Goal: Navigation & Orientation: Understand site structure

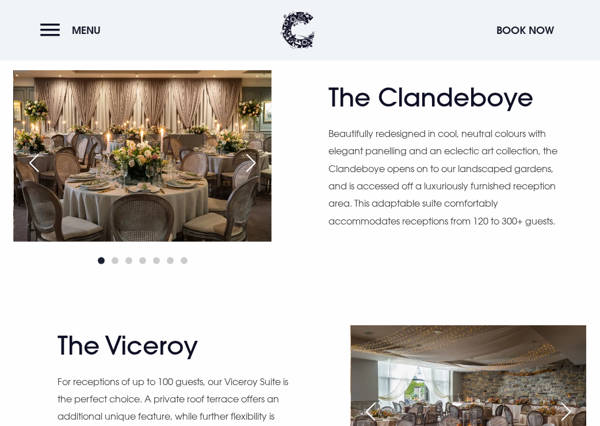
scroll to position [684, 0]
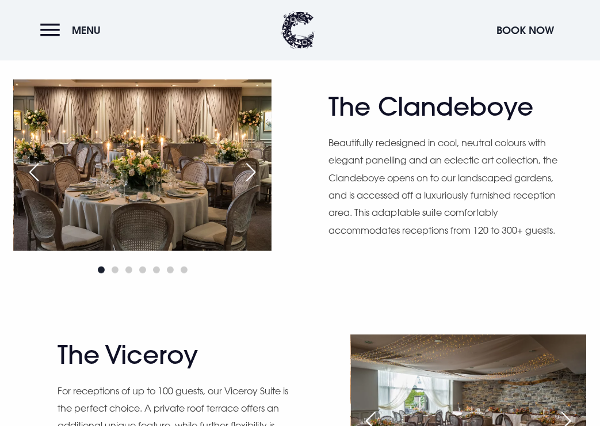
click at [249, 170] on div "Next slide" at bounding box center [251, 171] width 29 height 25
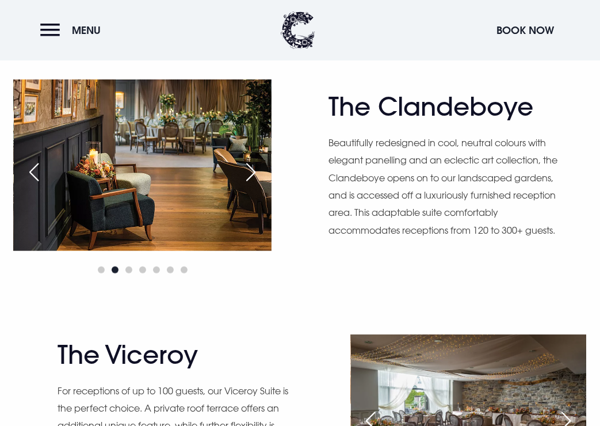
click at [249, 170] on div "Next slide" at bounding box center [251, 171] width 29 height 25
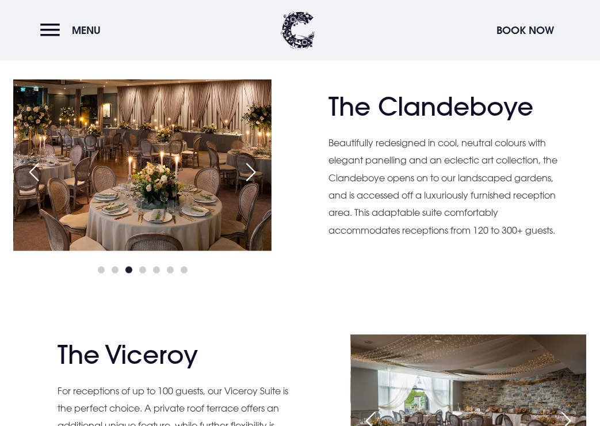
click at [32, 172] on div "Previous slide" at bounding box center [34, 171] width 29 height 25
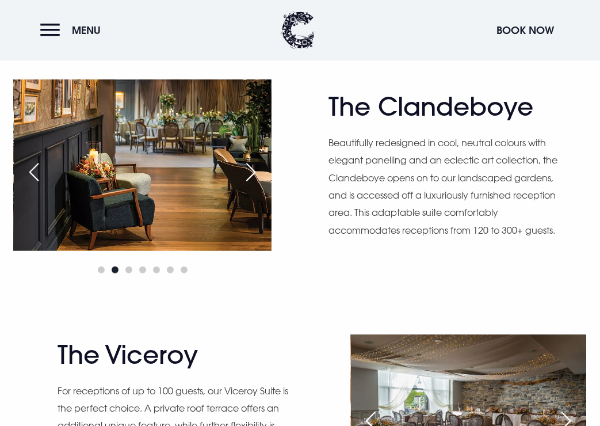
click at [32, 172] on div "Previous slide" at bounding box center [34, 171] width 29 height 25
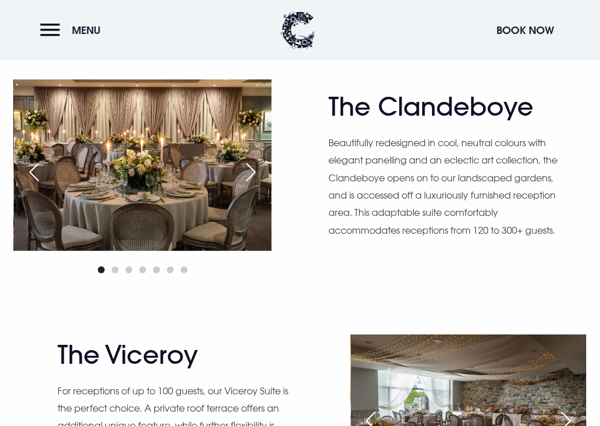
click at [252, 176] on div "Next slide" at bounding box center [251, 171] width 29 height 25
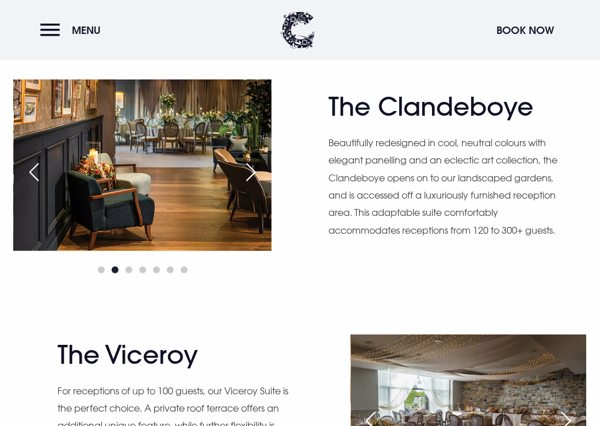
click at [252, 176] on div "Next slide" at bounding box center [251, 171] width 29 height 25
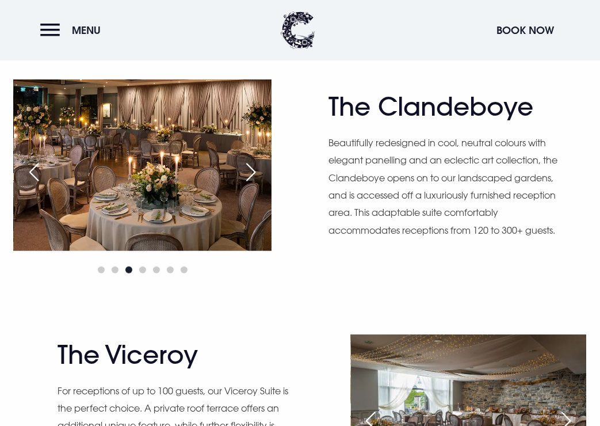
click at [252, 176] on div "Next slide" at bounding box center [251, 171] width 29 height 25
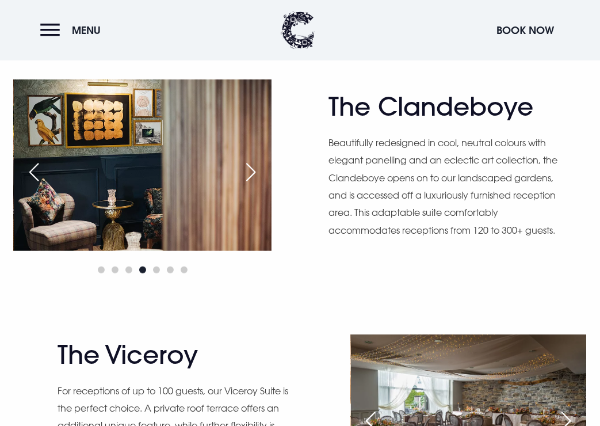
click at [252, 176] on div "Next slide" at bounding box center [251, 171] width 29 height 25
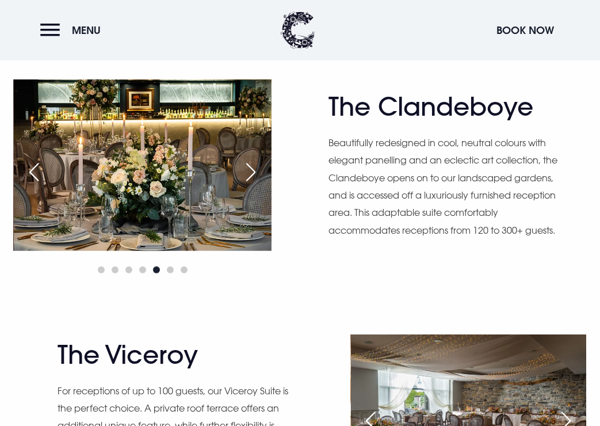
click at [252, 176] on div "Next slide" at bounding box center [251, 171] width 29 height 25
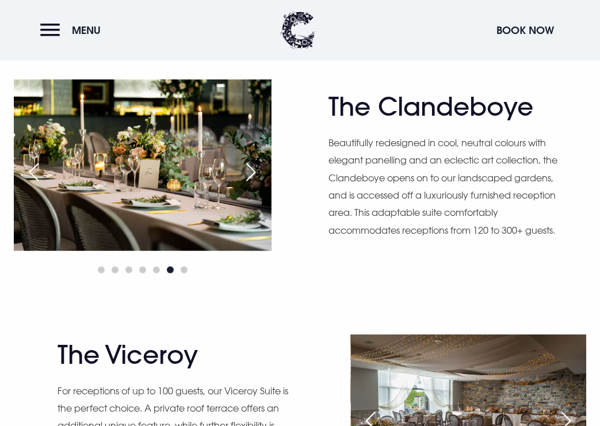
click at [252, 176] on div "Next slide" at bounding box center [251, 171] width 29 height 25
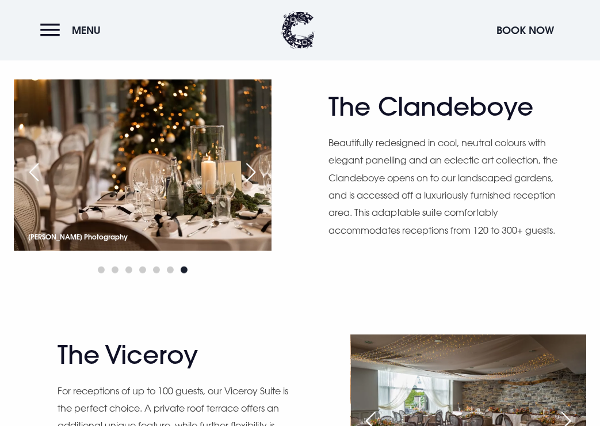
click at [252, 176] on div "Next slide" at bounding box center [251, 171] width 29 height 25
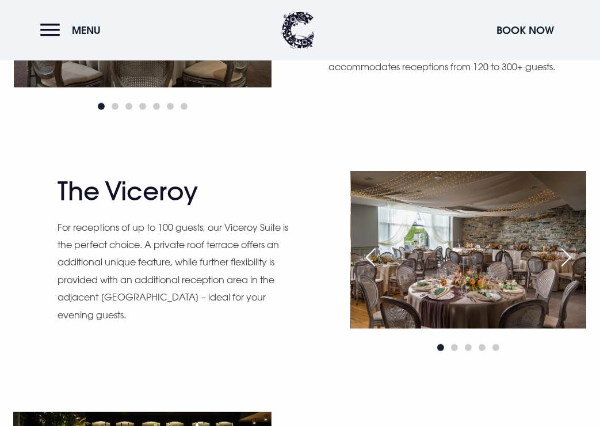
scroll to position [863, 0]
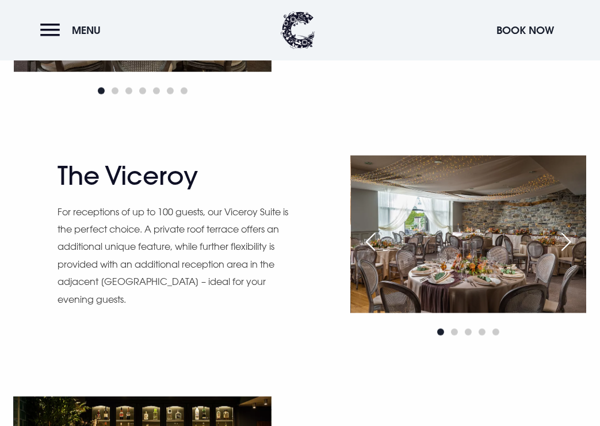
click at [509, 268] on img at bounding box center [469, 233] width 236 height 157
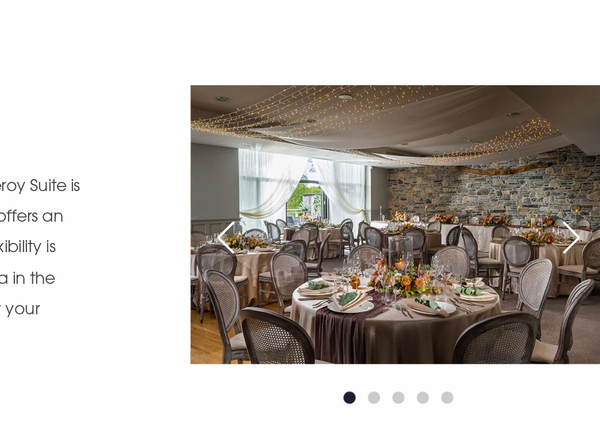
click at [564, 240] on div "Next slide" at bounding box center [566, 241] width 29 height 25
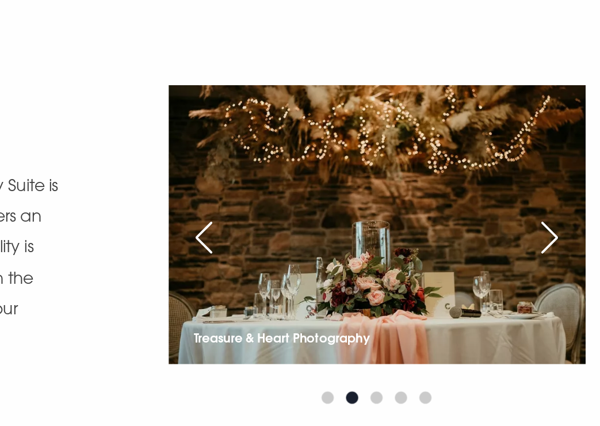
click at [371, 239] on div "Previous slide" at bounding box center [371, 241] width 29 height 25
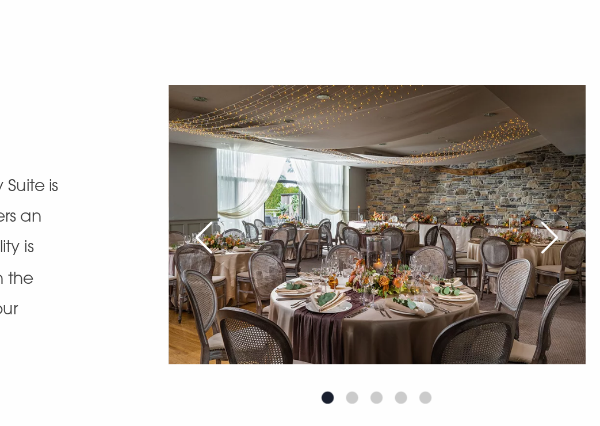
click at [571, 241] on div "Next slide" at bounding box center [566, 241] width 29 height 25
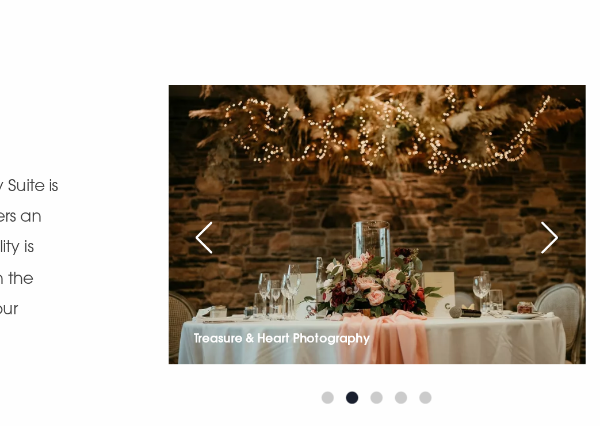
click at [567, 237] on div "Next slide" at bounding box center [566, 241] width 29 height 25
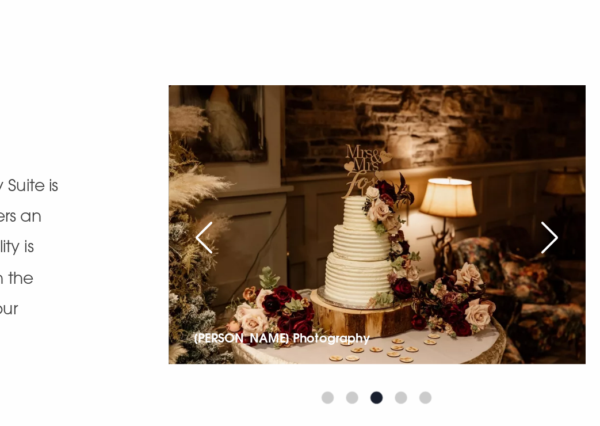
click at [567, 237] on div "Next slide" at bounding box center [566, 241] width 29 height 25
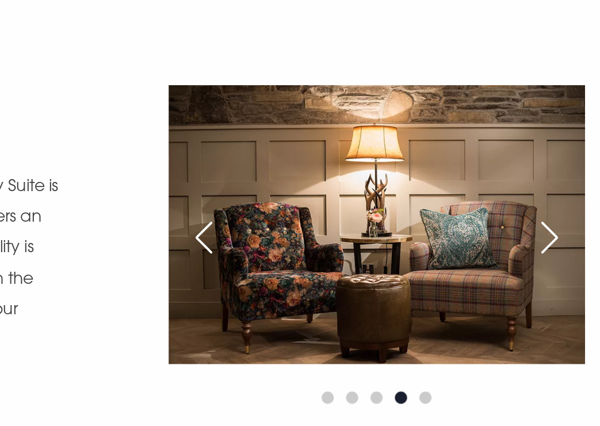
click at [567, 237] on div "Next slide" at bounding box center [566, 241] width 29 height 25
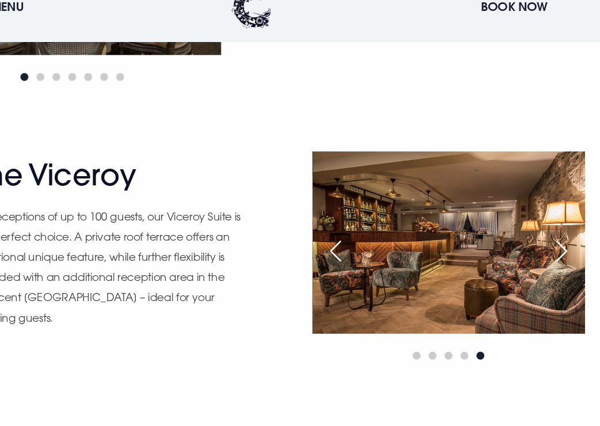
click at [568, 245] on div "Next slide" at bounding box center [566, 241] width 29 height 25
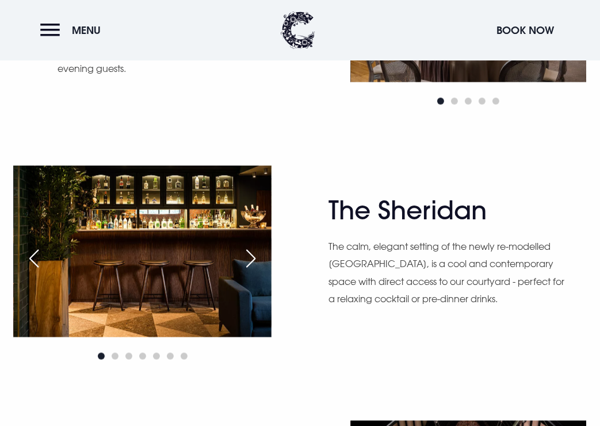
scroll to position [1094, 0]
click at [246, 257] on div "Next slide" at bounding box center [251, 258] width 29 height 25
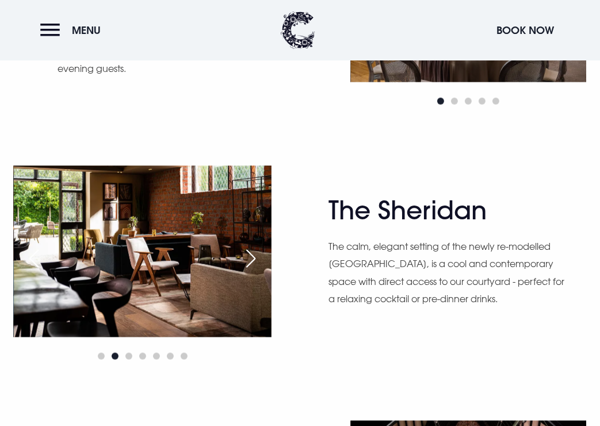
click at [246, 257] on div "Next slide" at bounding box center [251, 258] width 29 height 25
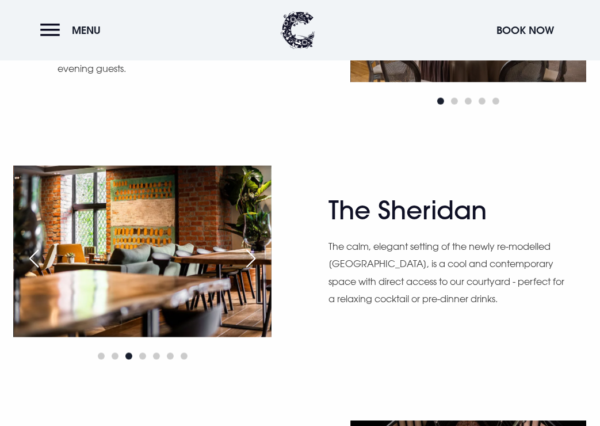
click at [246, 257] on div "Next slide" at bounding box center [251, 258] width 29 height 25
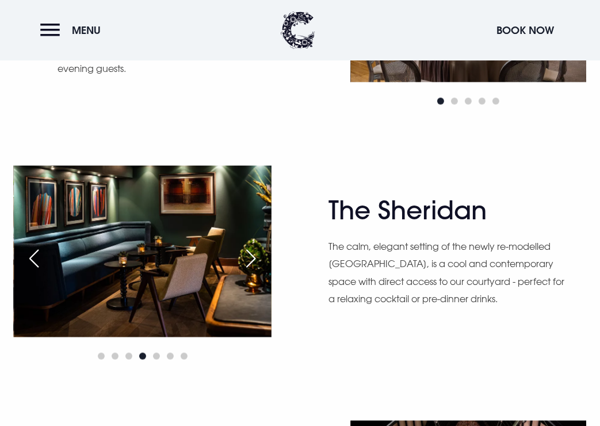
click at [246, 257] on div "Next slide" at bounding box center [251, 258] width 29 height 25
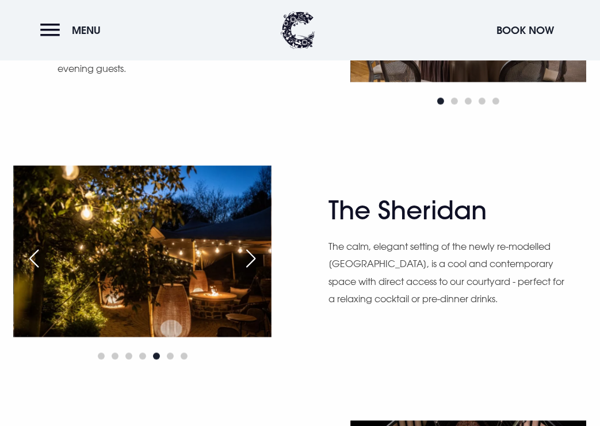
click at [246, 257] on div "Next slide" at bounding box center [251, 258] width 29 height 25
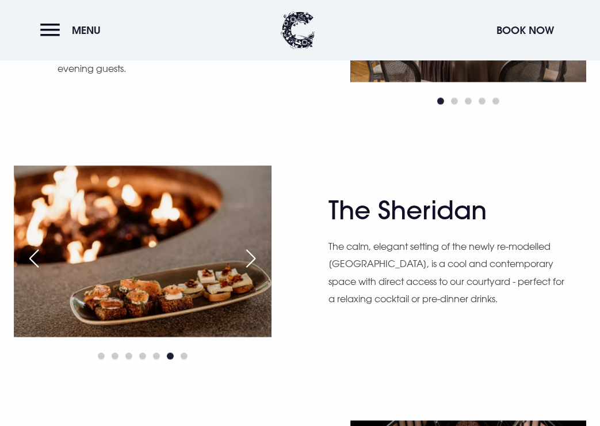
click at [246, 257] on div "Next slide" at bounding box center [251, 258] width 29 height 25
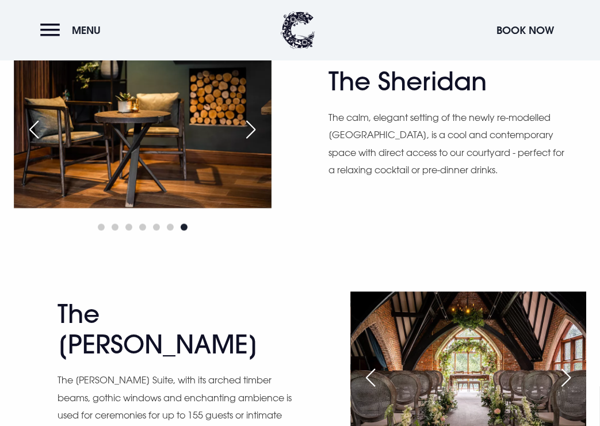
scroll to position [1158, 0]
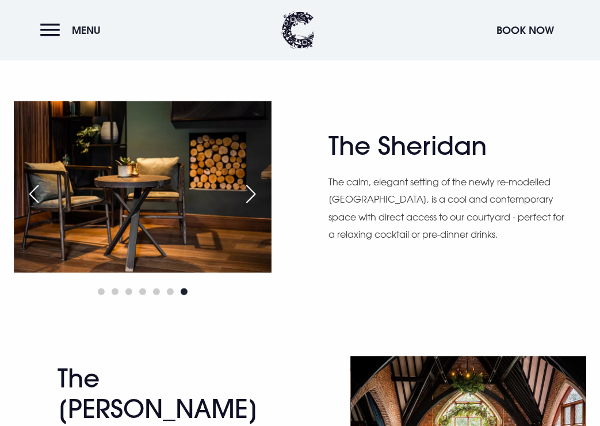
click at [247, 195] on div "Next slide" at bounding box center [251, 193] width 29 height 25
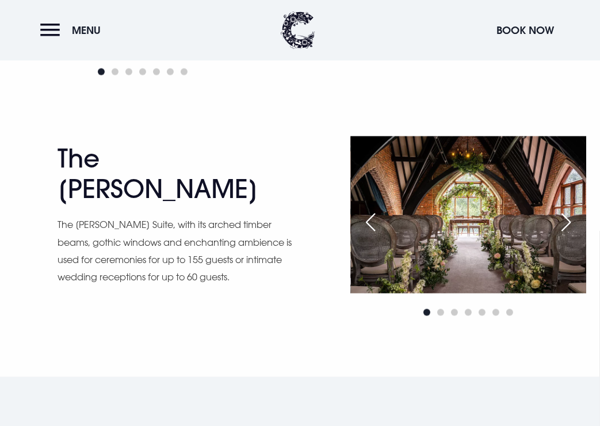
scroll to position [1378, 0]
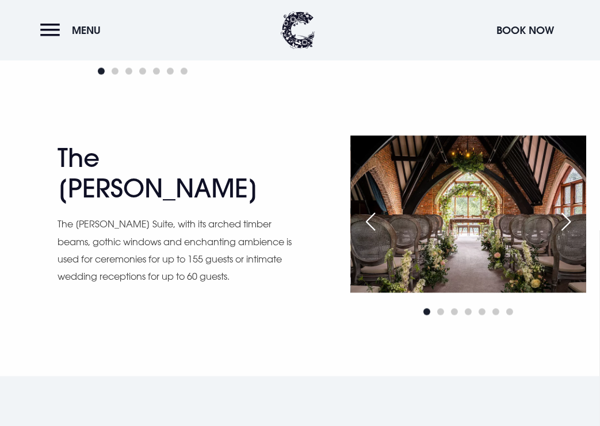
click at [561, 221] on div "Next slide" at bounding box center [566, 222] width 29 height 25
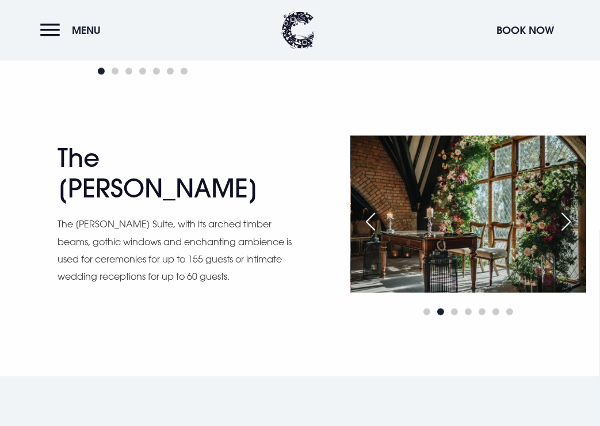
click at [561, 221] on div "Next slide" at bounding box center [566, 222] width 29 height 25
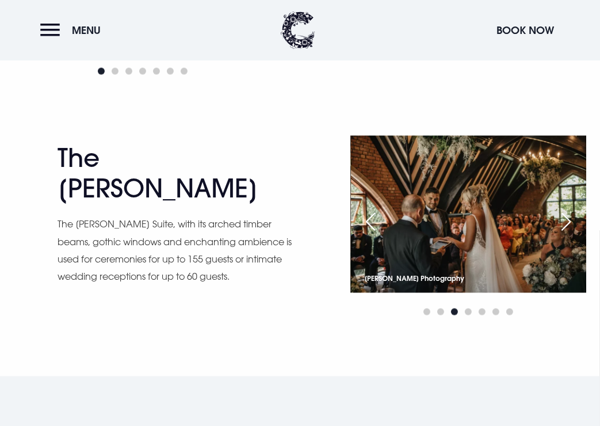
click at [561, 221] on div "Next slide" at bounding box center [566, 222] width 29 height 25
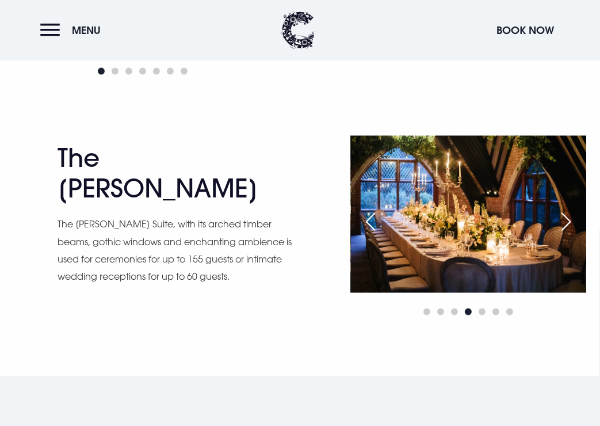
click at [561, 221] on div "Next slide" at bounding box center [566, 222] width 29 height 25
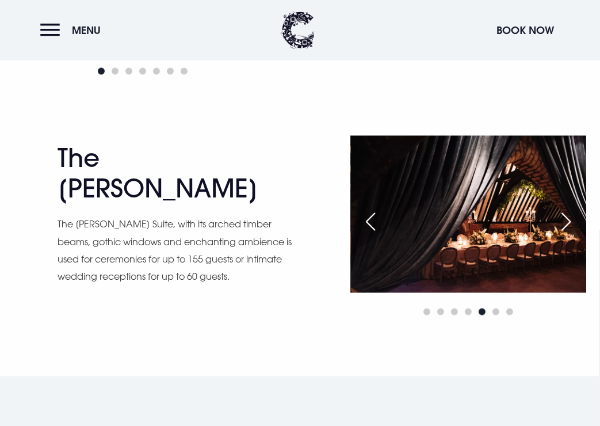
click at [561, 221] on div "Next slide" at bounding box center [566, 222] width 29 height 25
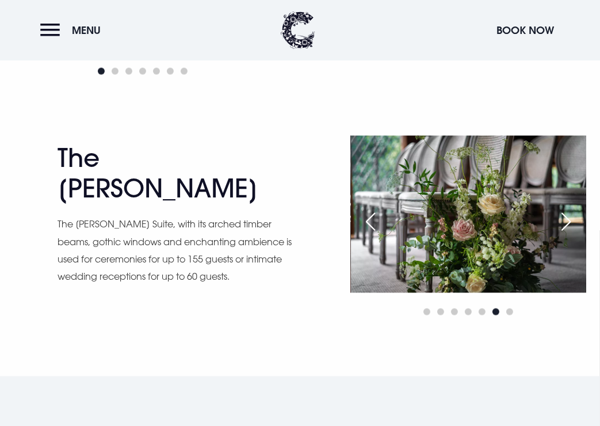
click at [561, 221] on div "Next slide" at bounding box center [566, 222] width 29 height 25
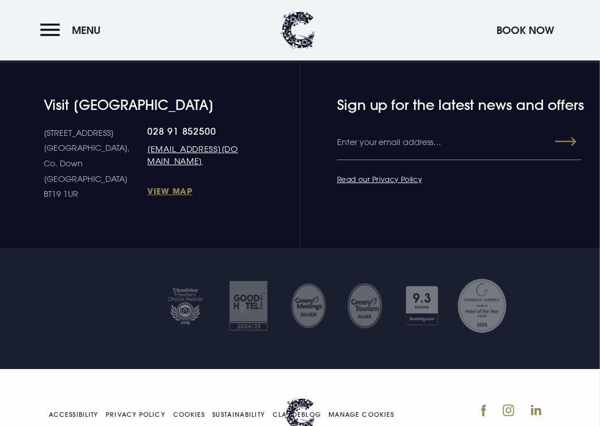
scroll to position [2591, 0]
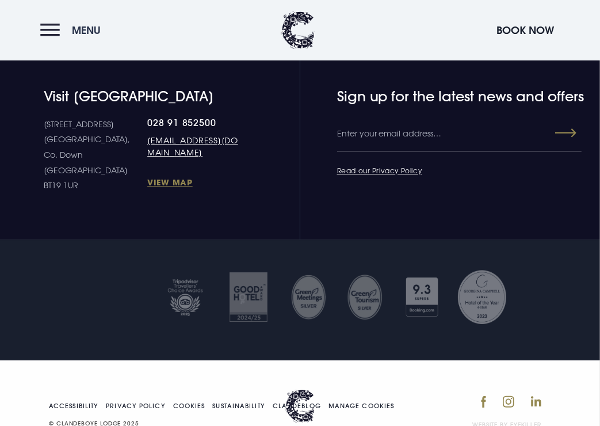
click at [59, 40] on button "Menu" at bounding box center [73, 30] width 66 height 25
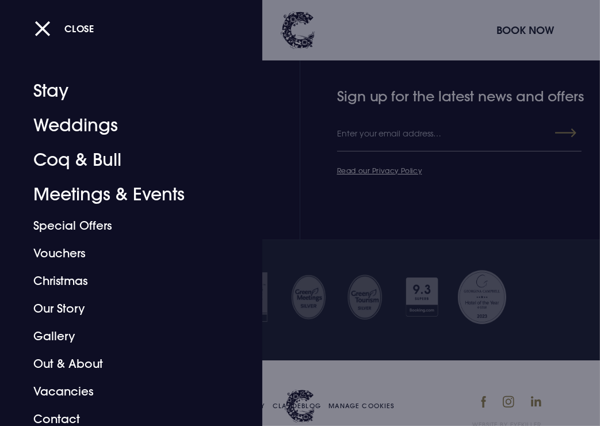
click at [338, 163] on div at bounding box center [300, 213] width 600 height 426
